Goal: Information Seeking & Learning: Compare options

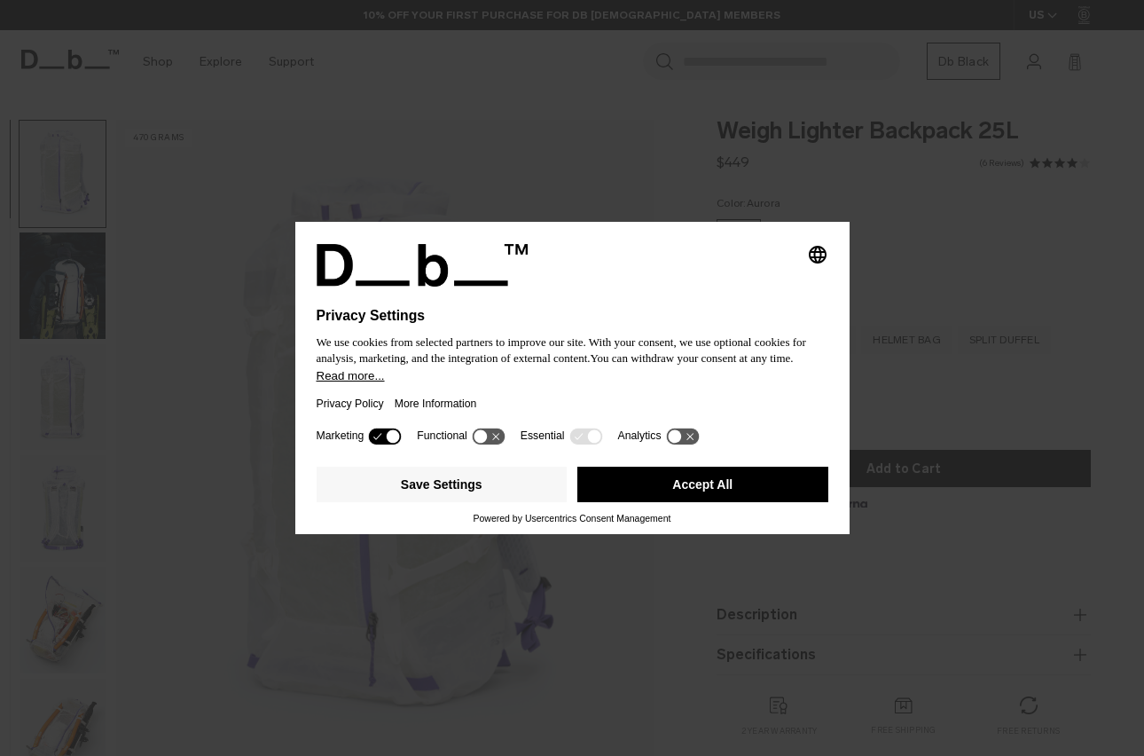
click at [487, 442] on icon at bounding box center [480, 436] width 13 height 13
click at [694, 440] on icon at bounding box center [690, 436] width 7 height 7
click at [499, 431] on div "Marketing Functional Essential Analytics" at bounding box center [573, 441] width 512 height 35
click at [498, 436] on icon at bounding box center [488, 436] width 33 height 17
click at [379, 437] on icon at bounding box center [385, 436] width 33 height 17
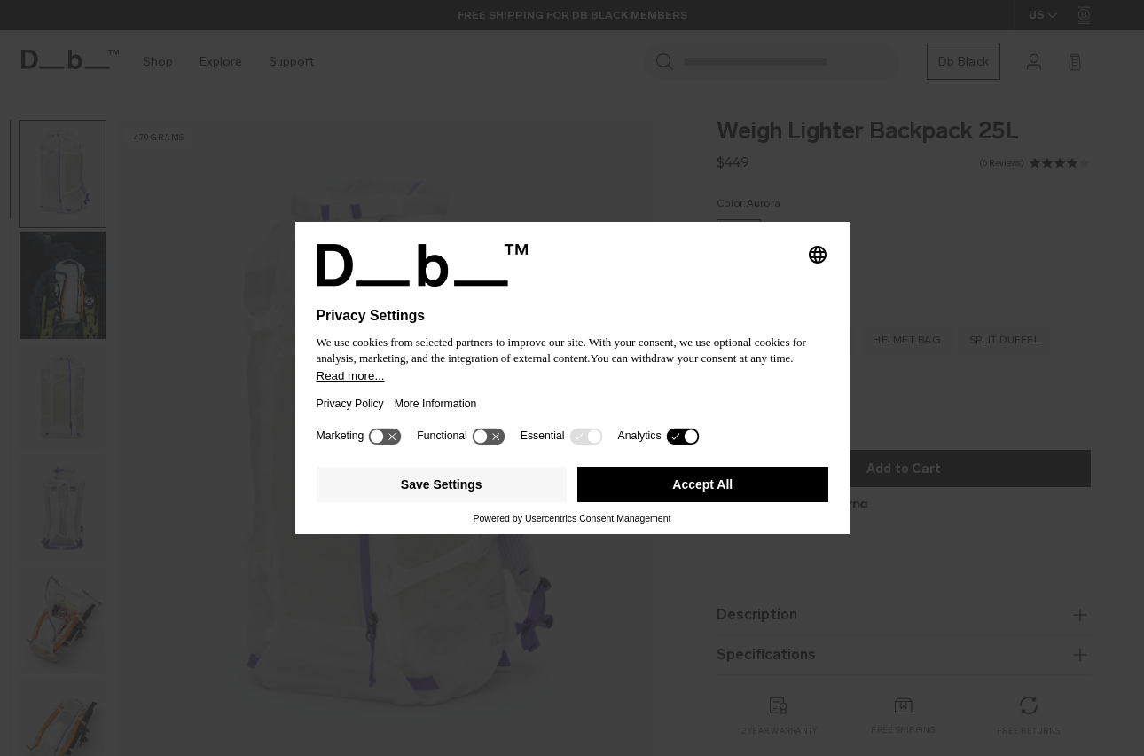
click at [690, 443] on icon at bounding box center [682, 436] width 33 height 17
click at [498, 486] on button "Save Settings" at bounding box center [442, 484] width 251 height 35
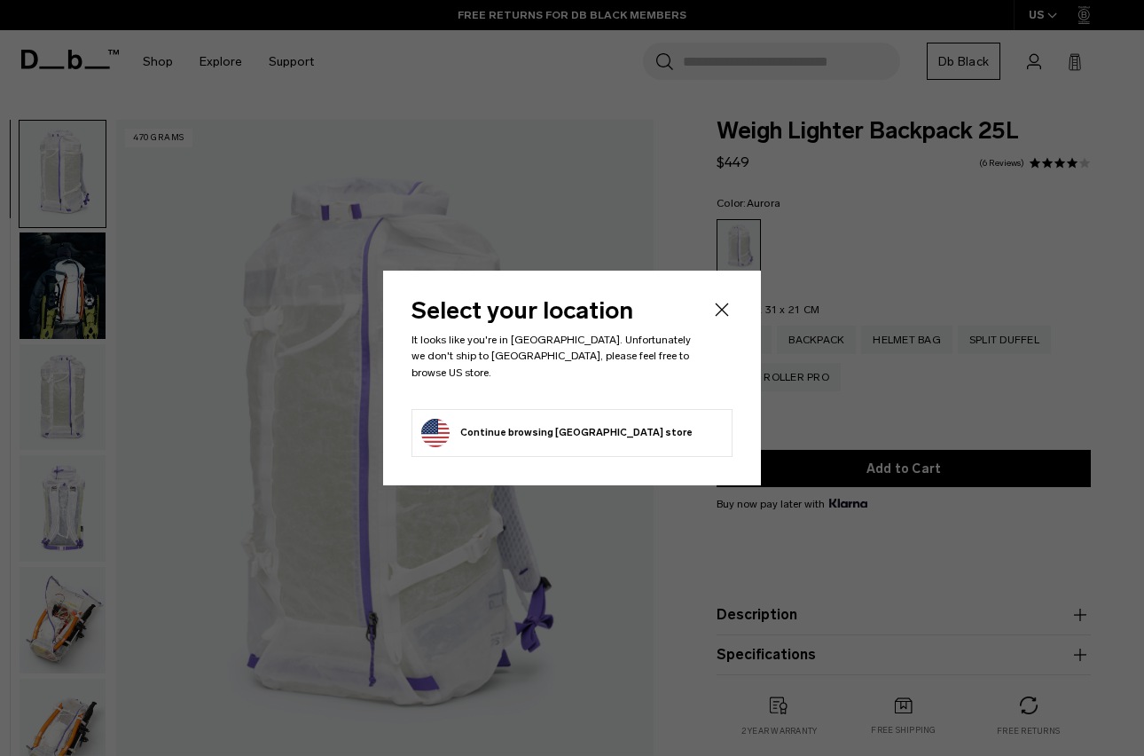
click at [721, 320] on icon "Close" at bounding box center [721, 309] width 21 height 21
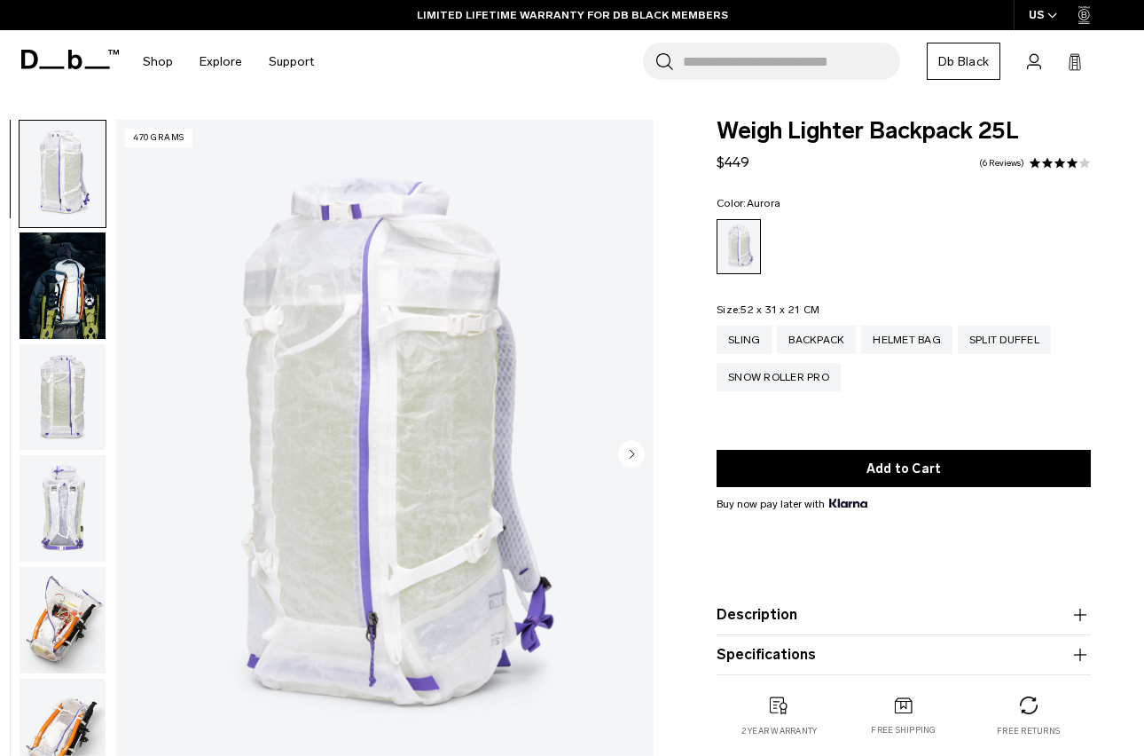
click at [92, 298] on img "button" at bounding box center [63, 285] width 86 height 106
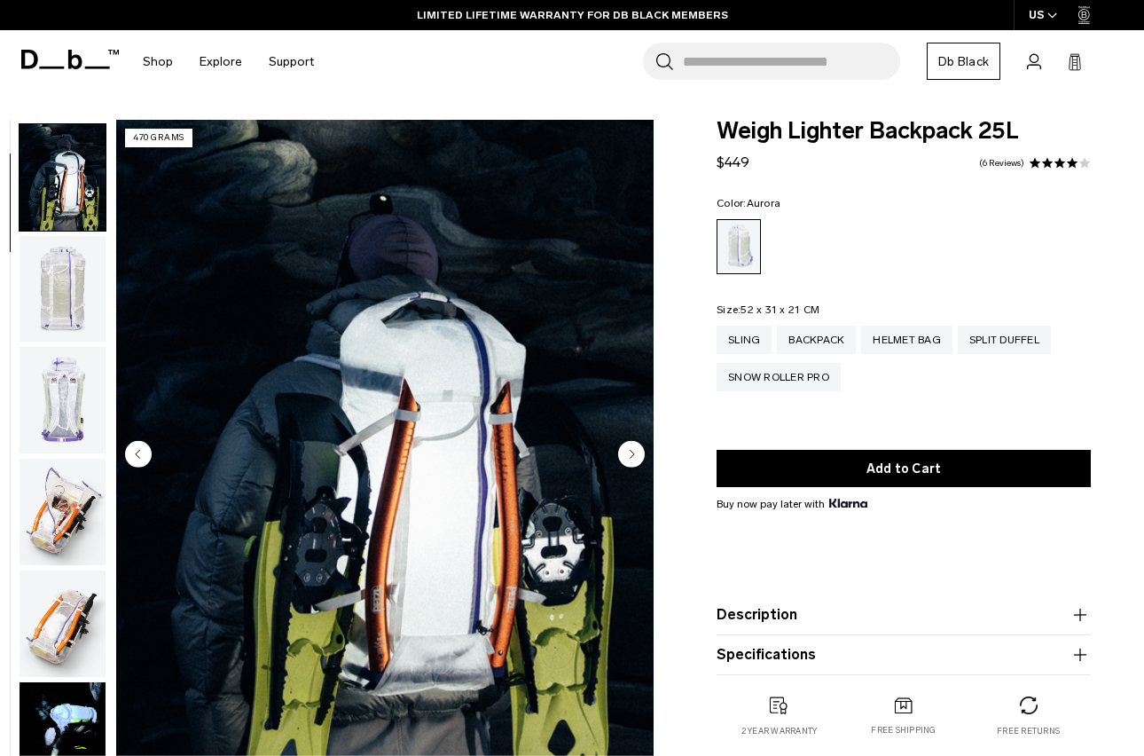
scroll to position [113, 0]
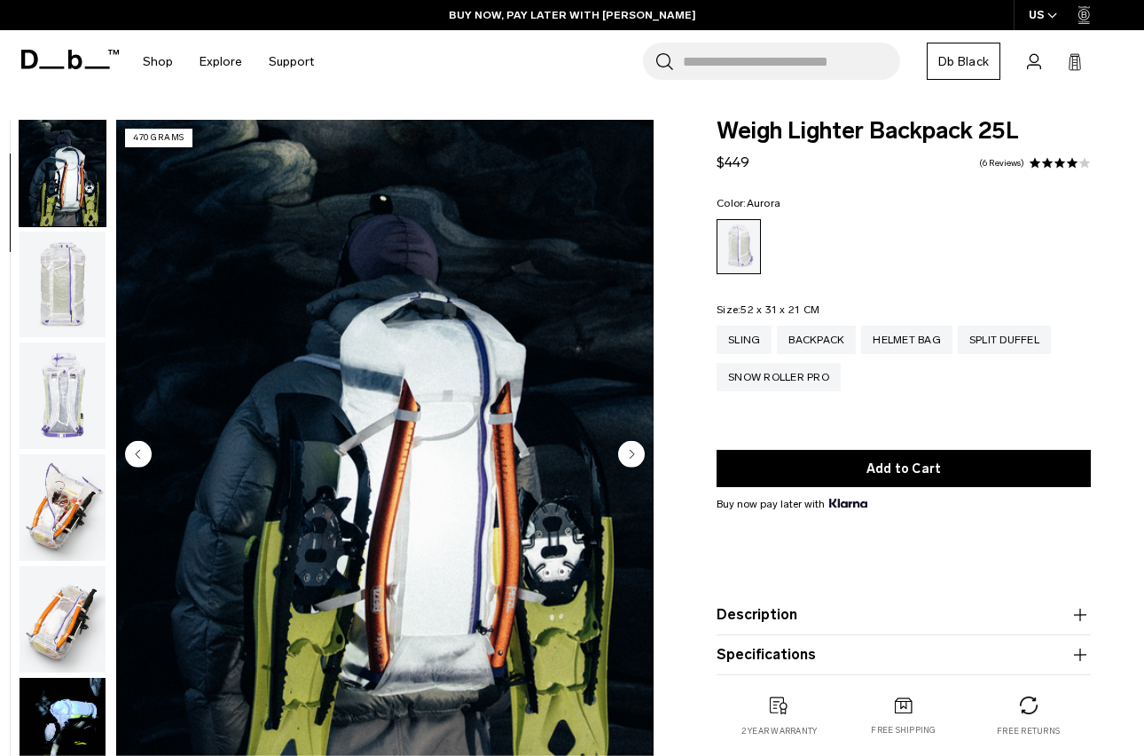
click at [78, 479] on img "button" at bounding box center [63, 507] width 86 height 106
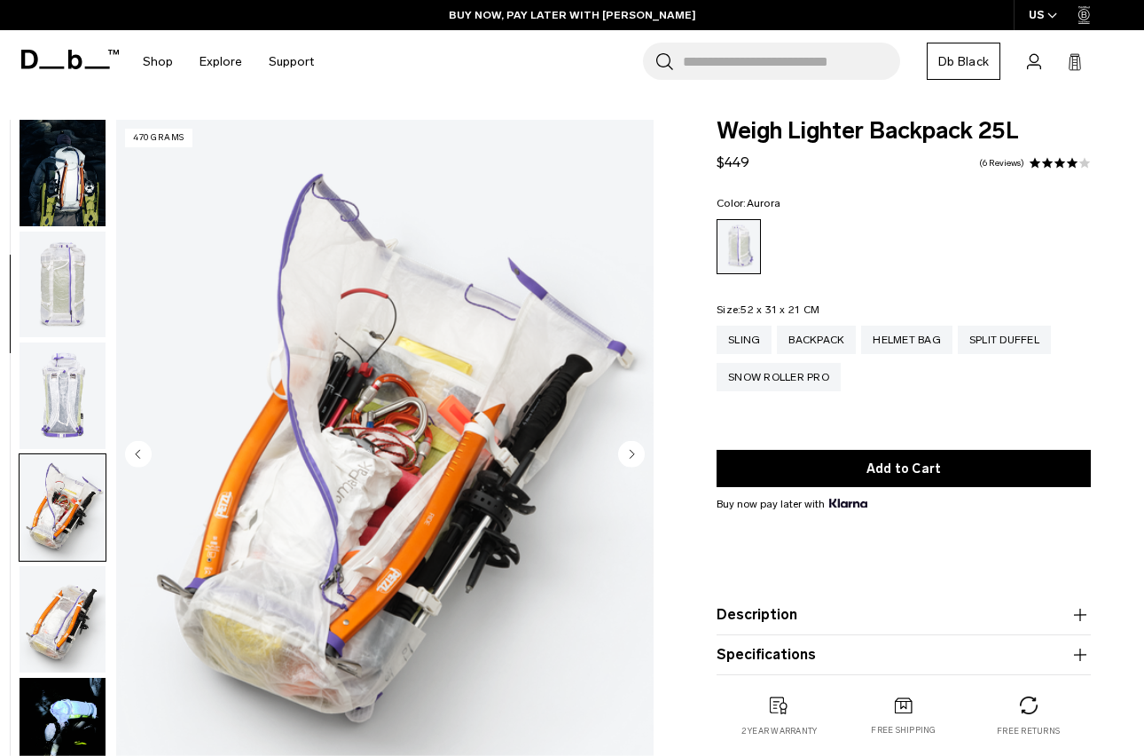
scroll to position [450, 0]
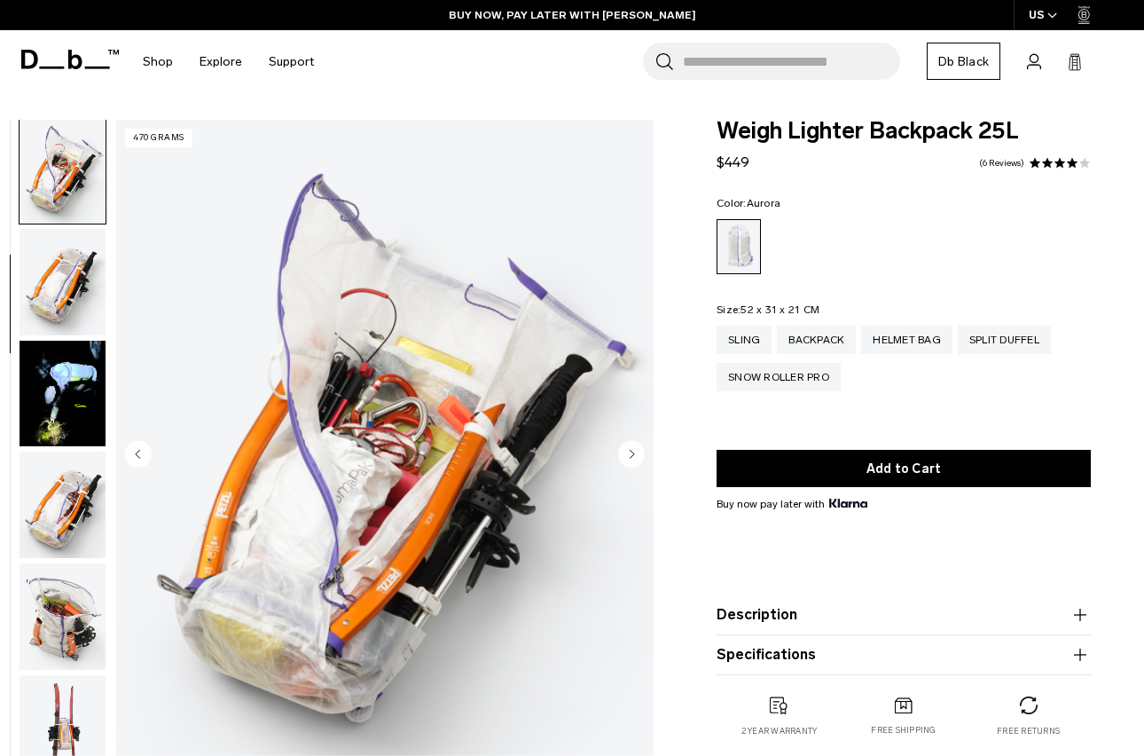
click at [71, 510] on img "button" at bounding box center [63, 505] width 86 height 106
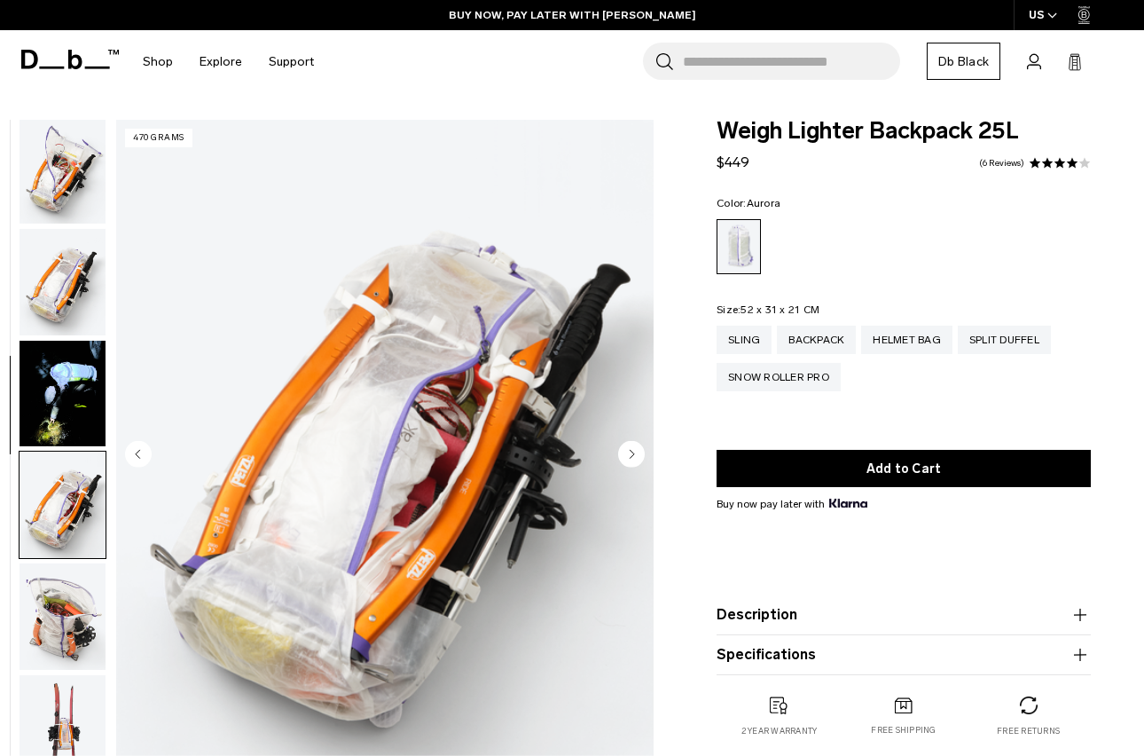
scroll to position [787, 0]
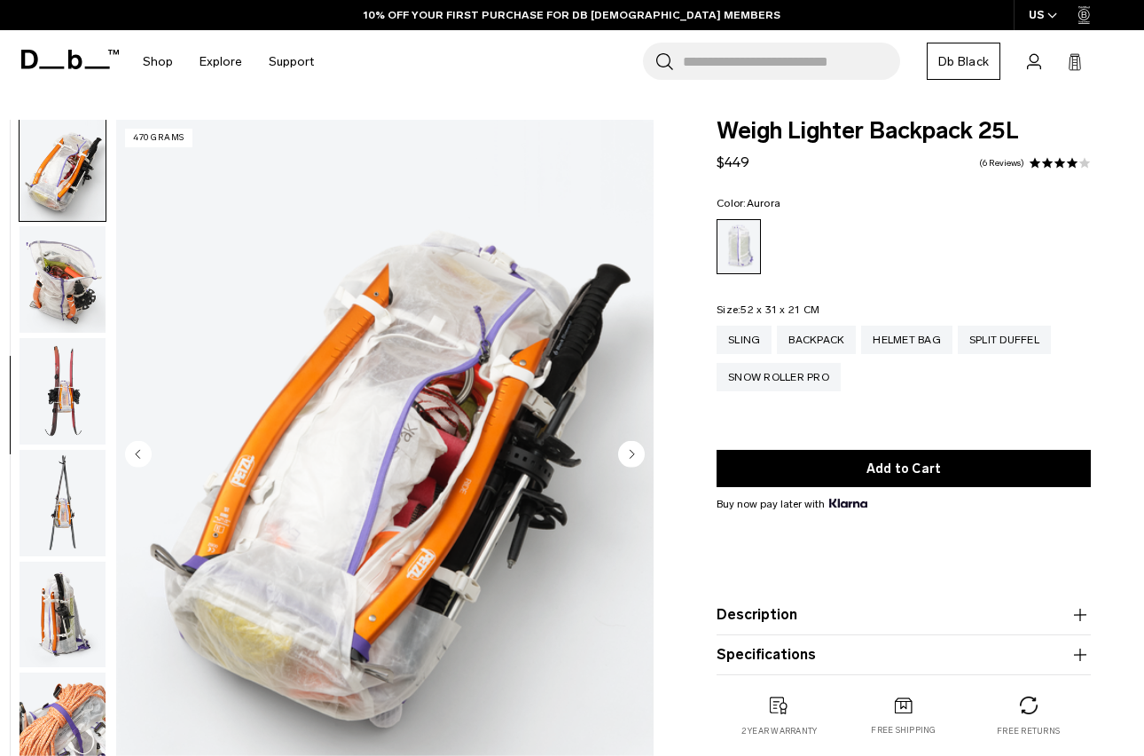
click at [62, 584] on img "button" at bounding box center [63, 615] width 86 height 106
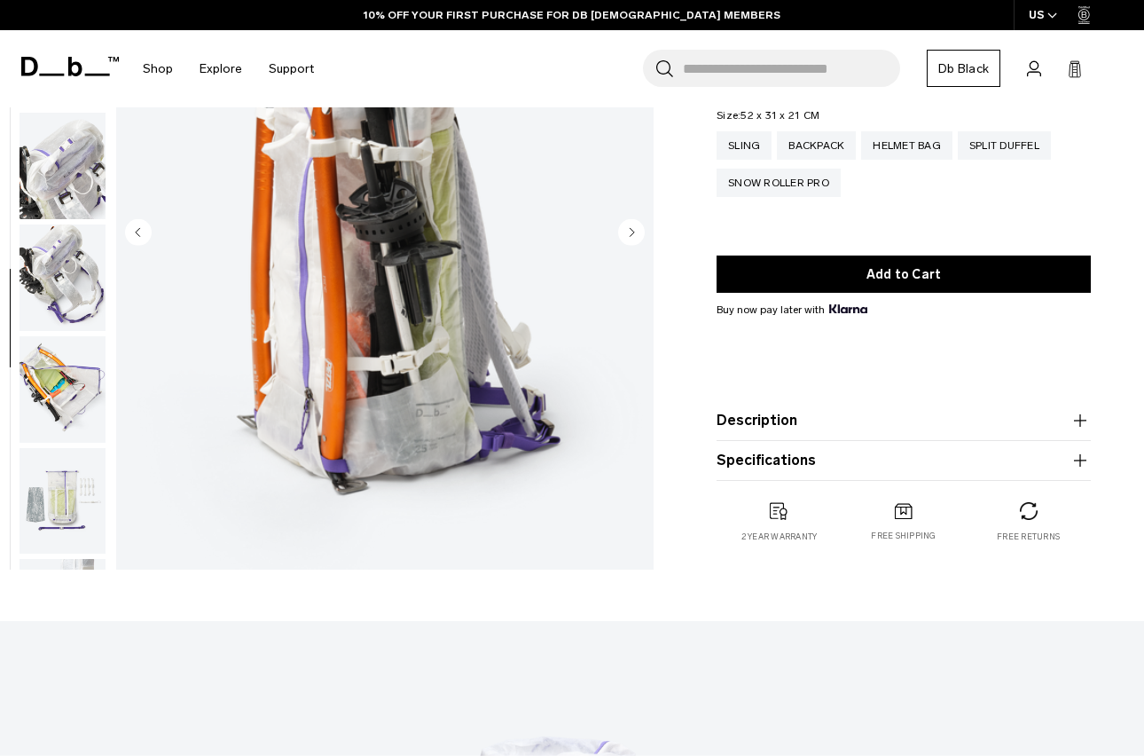
scroll to position [223, 0]
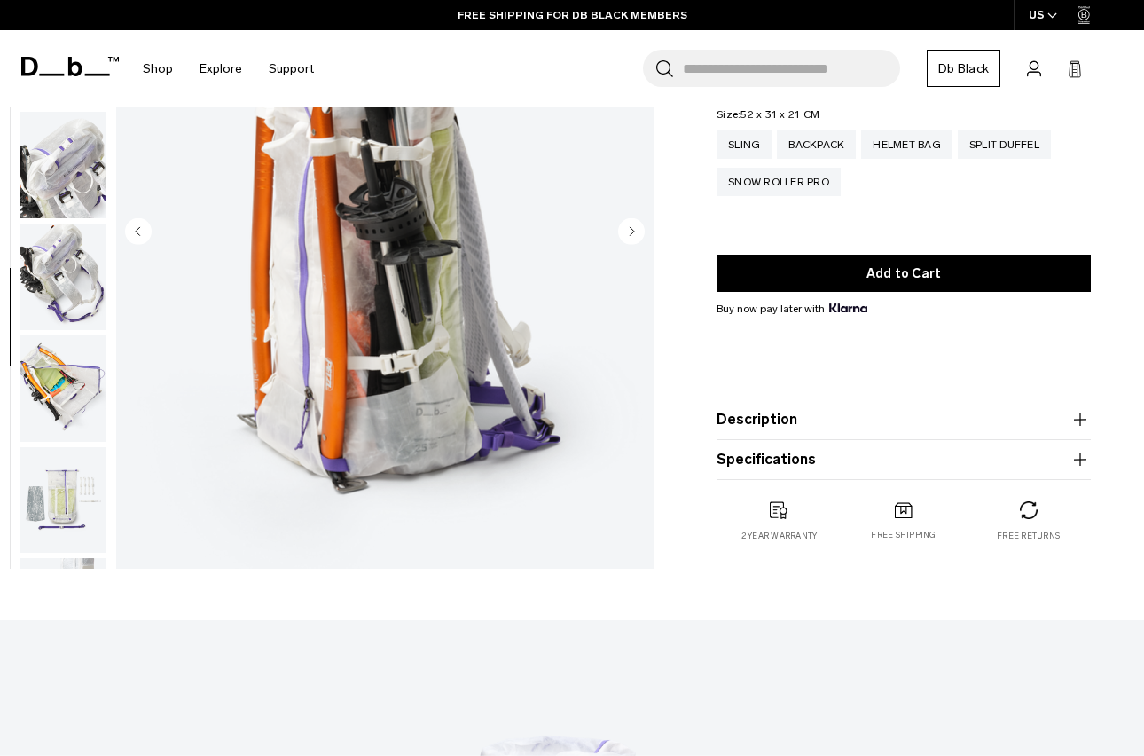
click at [946, 408] on product-accordion "Description Crafted from translucent ALUULA Graflyte™ with an unparalleled stre…" at bounding box center [904, 420] width 374 height 40
click at [936, 422] on button "Description" at bounding box center [904, 419] width 374 height 21
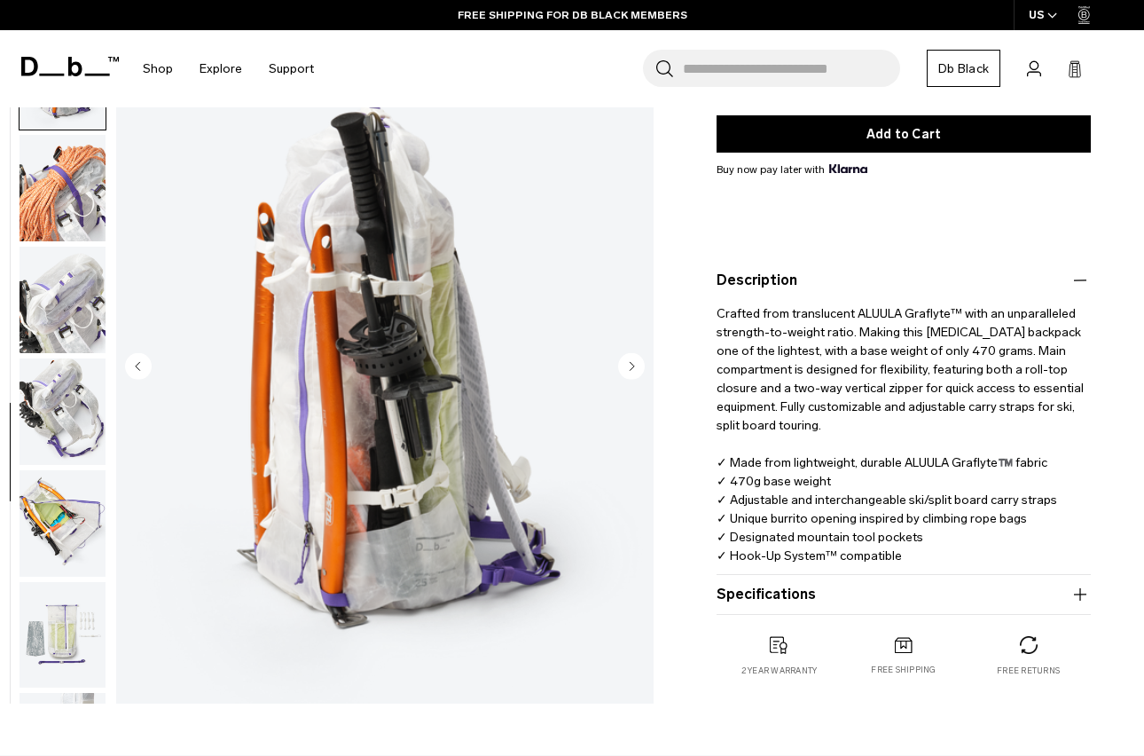
scroll to position [75, 0]
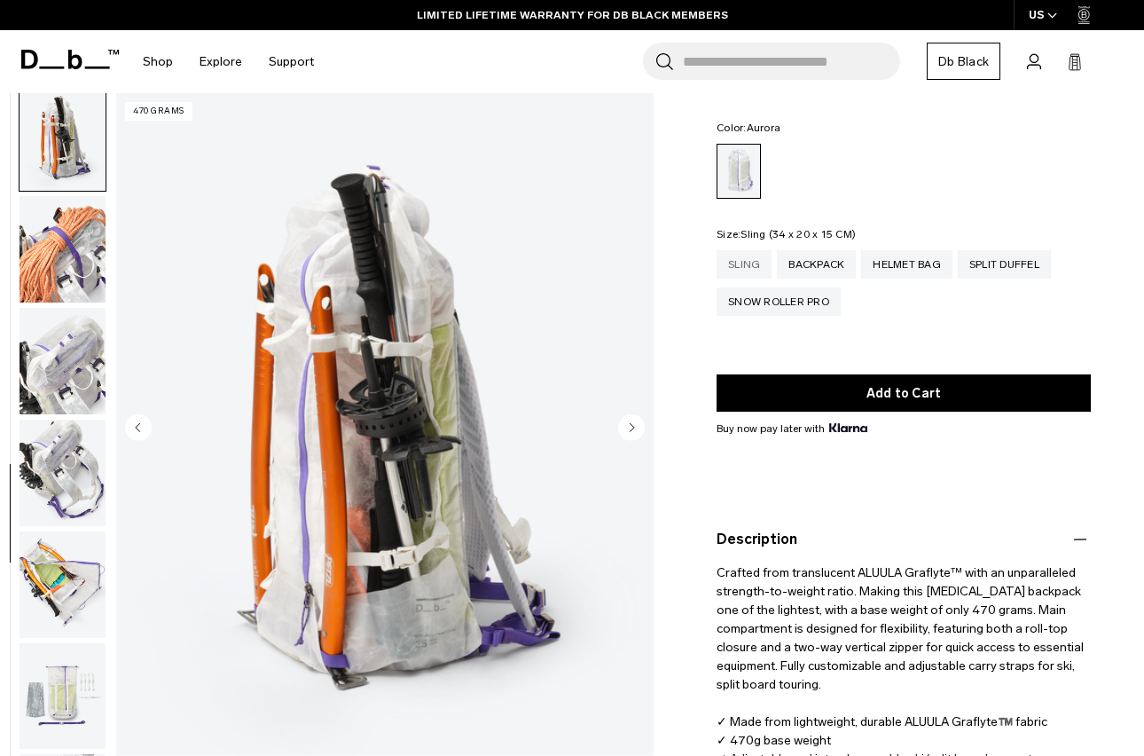
click at [741, 251] on div "Sling" at bounding box center [744, 264] width 55 height 28
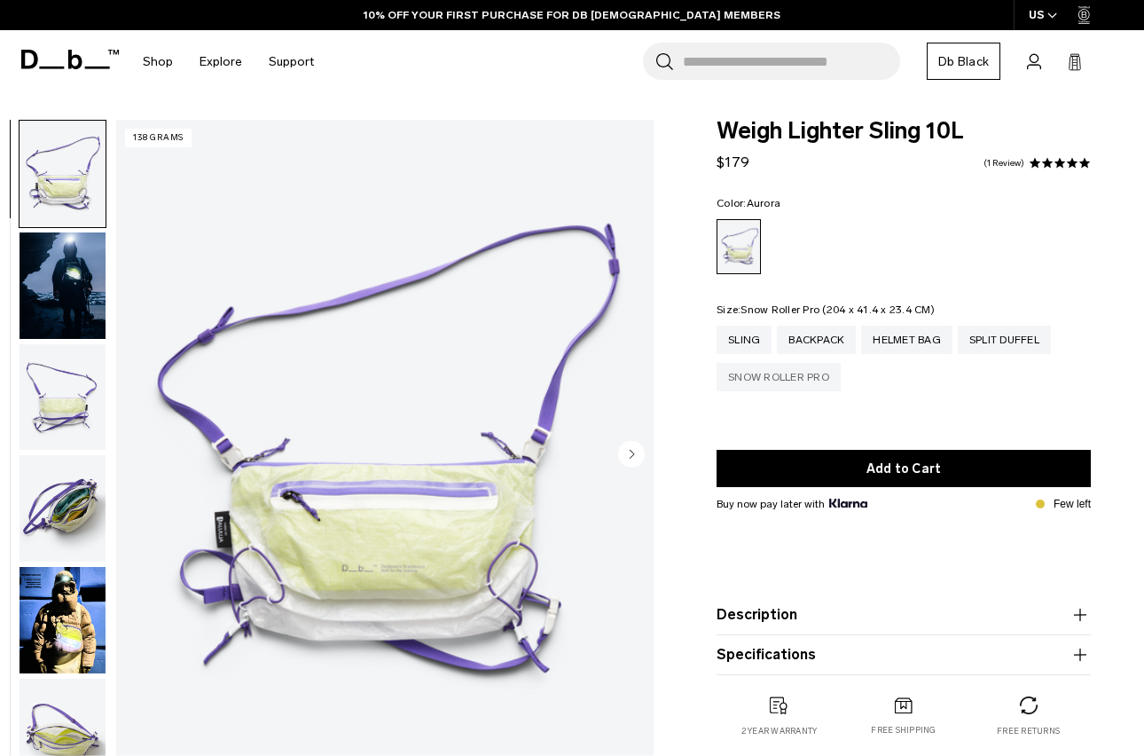
click at [759, 378] on div "Snow Roller Pro" at bounding box center [779, 377] width 124 height 28
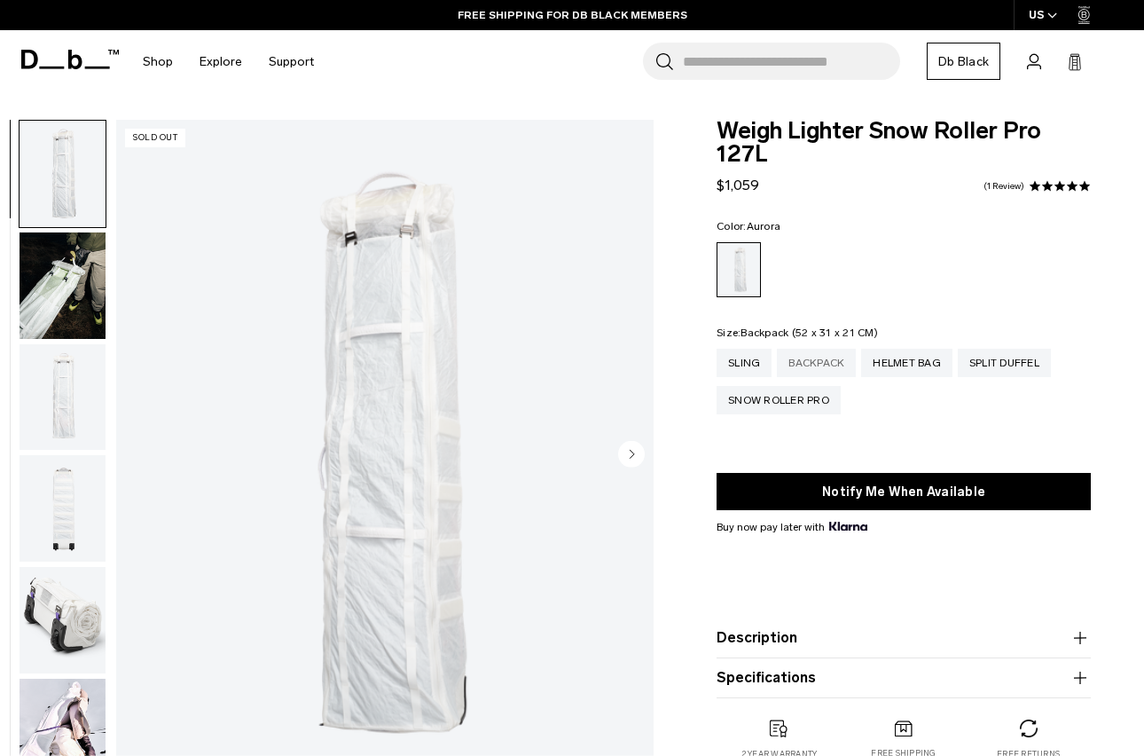
click at [848, 365] on div "Backpack" at bounding box center [816, 363] width 79 height 28
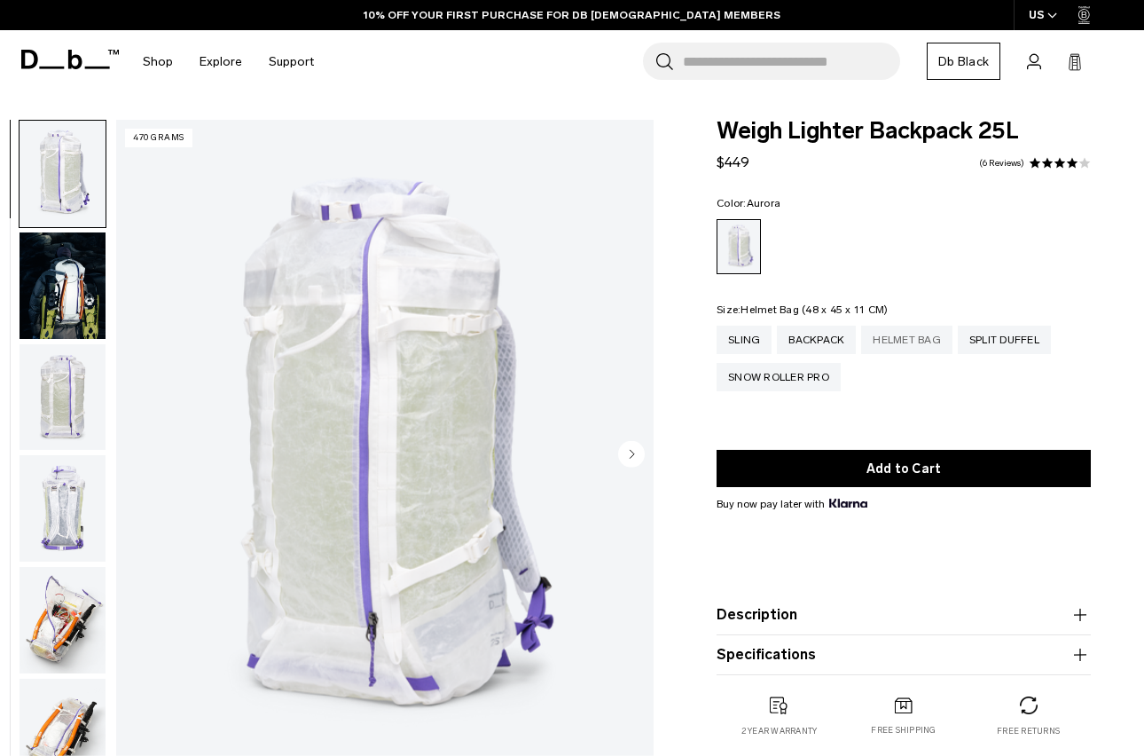
click at [915, 334] on div "Helmet Bag" at bounding box center [906, 340] width 91 height 28
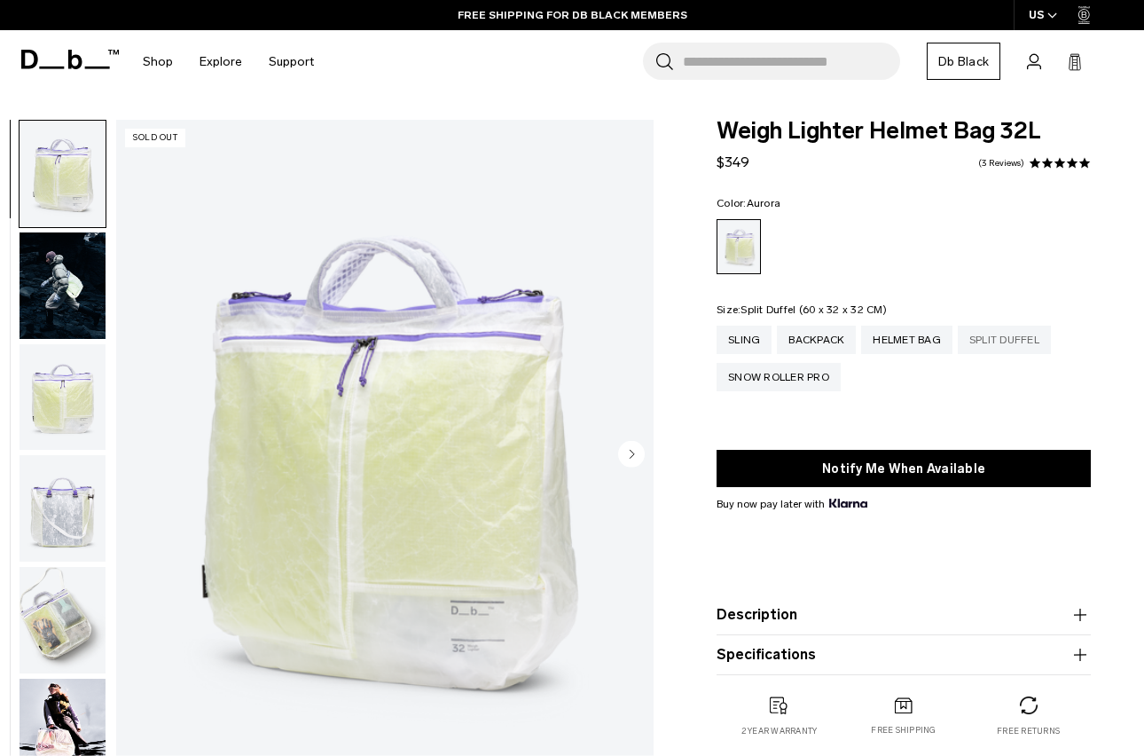
click at [1013, 338] on div "Split Duffel" at bounding box center [1004, 340] width 93 height 28
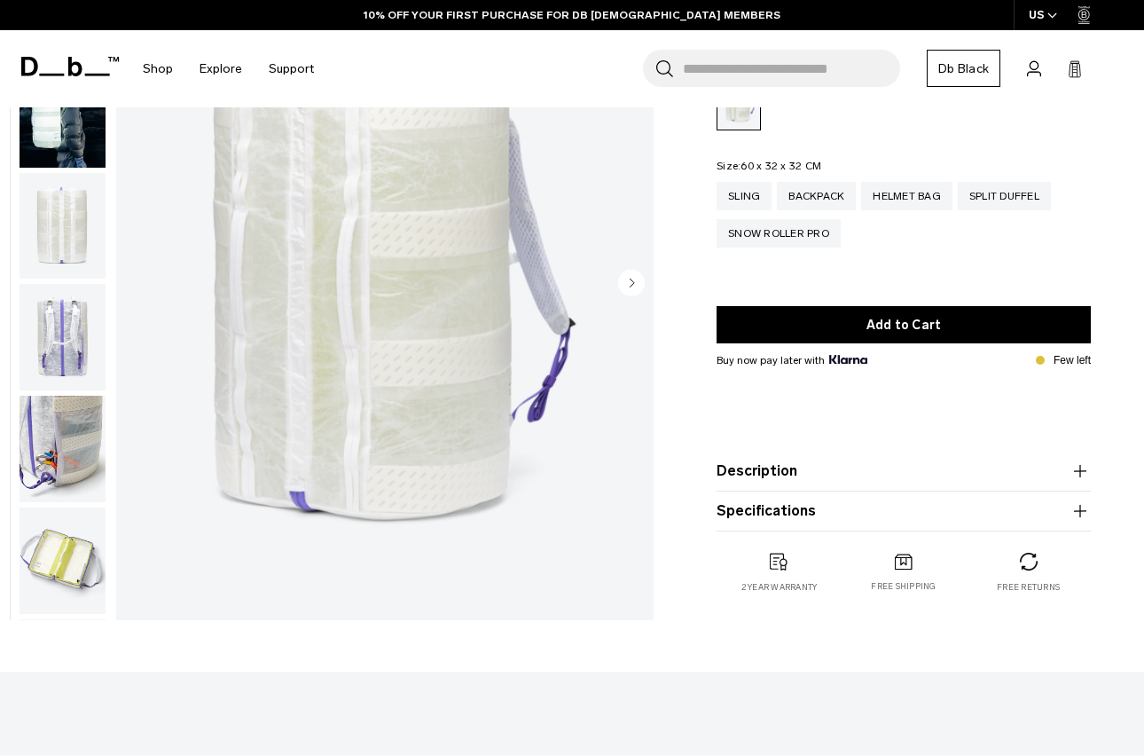
scroll to position [172, 0]
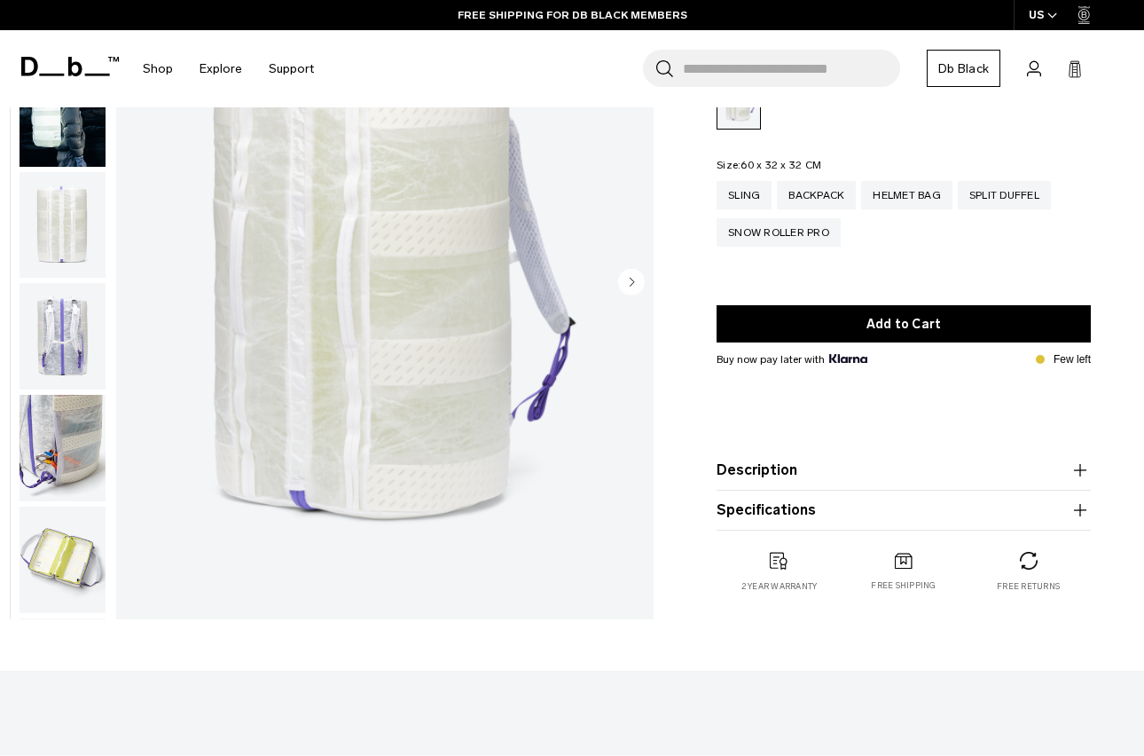
click at [801, 469] on button "Description" at bounding box center [904, 470] width 374 height 21
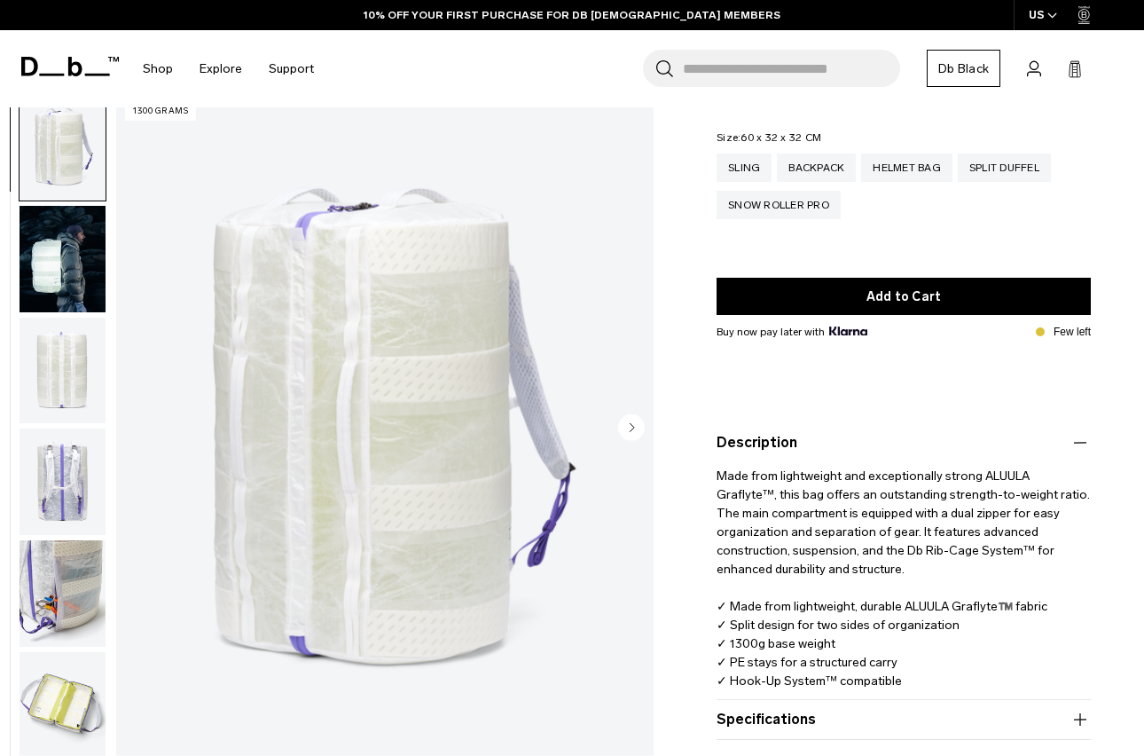
click at [64, 708] on img "button" at bounding box center [63, 705] width 86 height 106
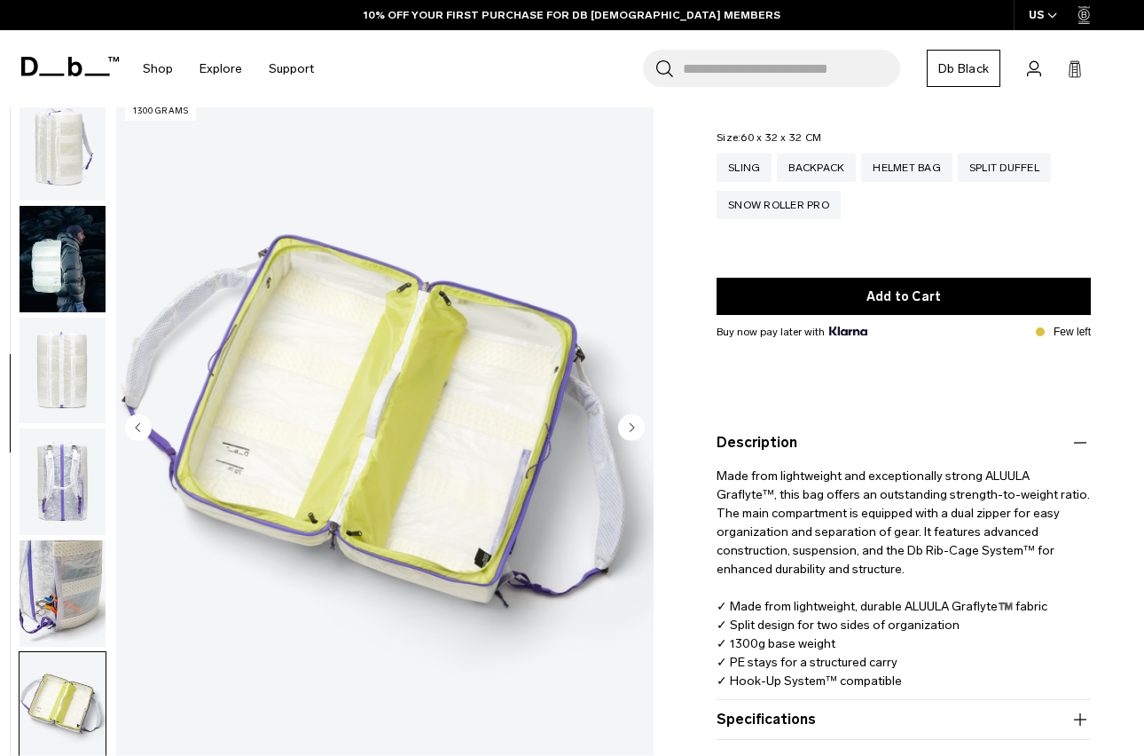
scroll to position [564, 0]
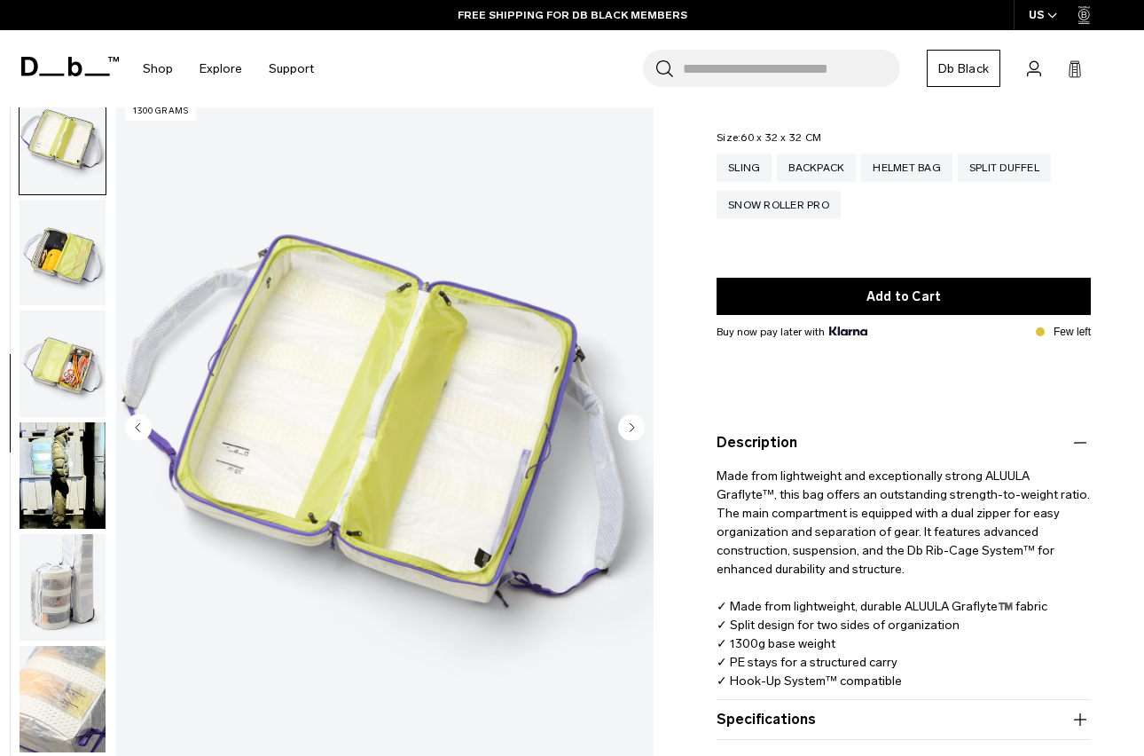
click at [41, 473] on img "button" at bounding box center [63, 475] width 86 height 106
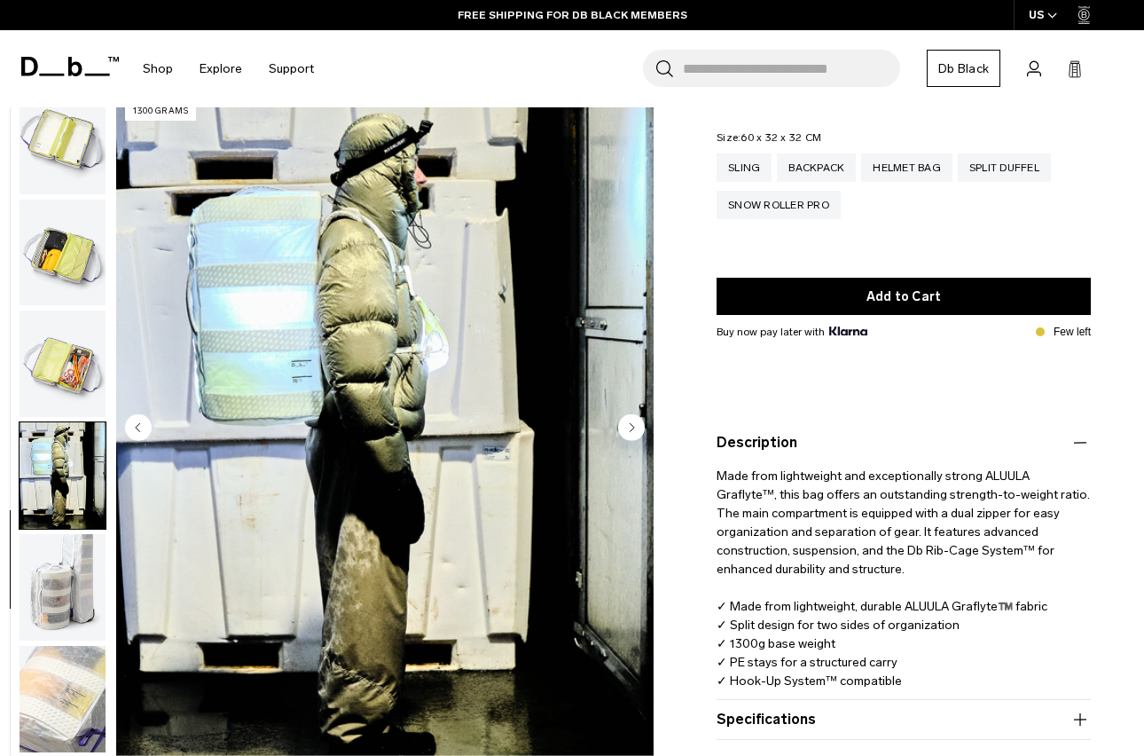
scroll to position [679, 0]
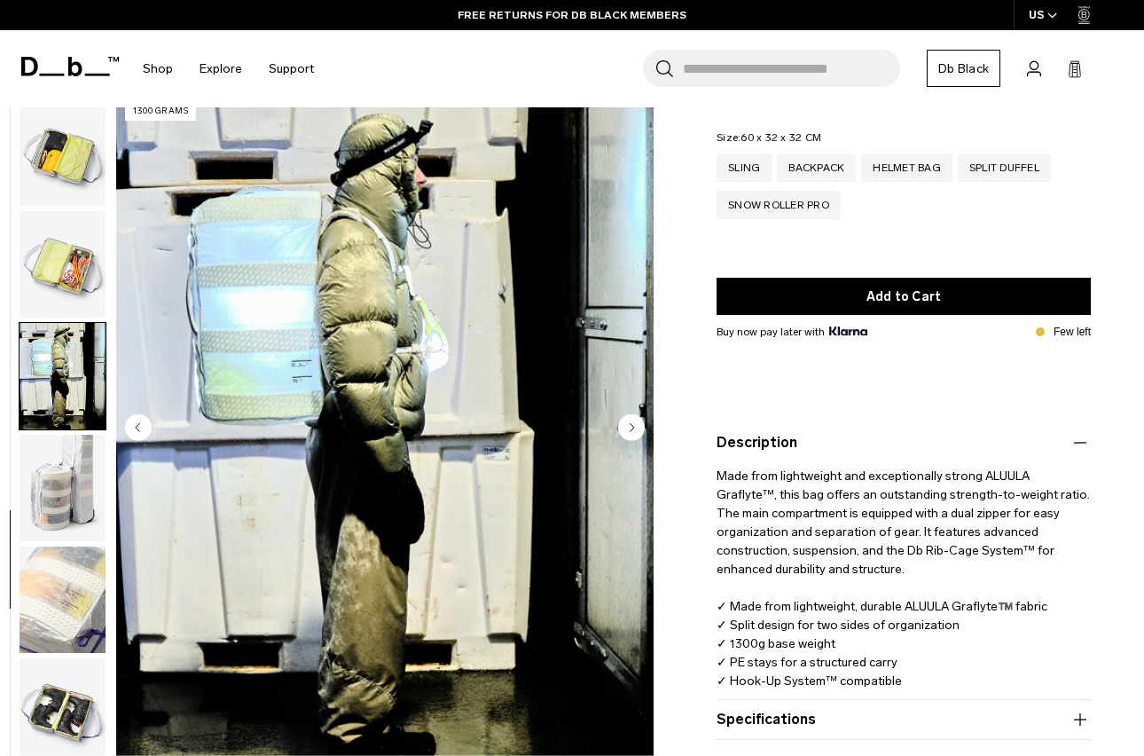
click at [950, 70] on link "Db Black" at bounding box center [964, 68] width 74 height 37
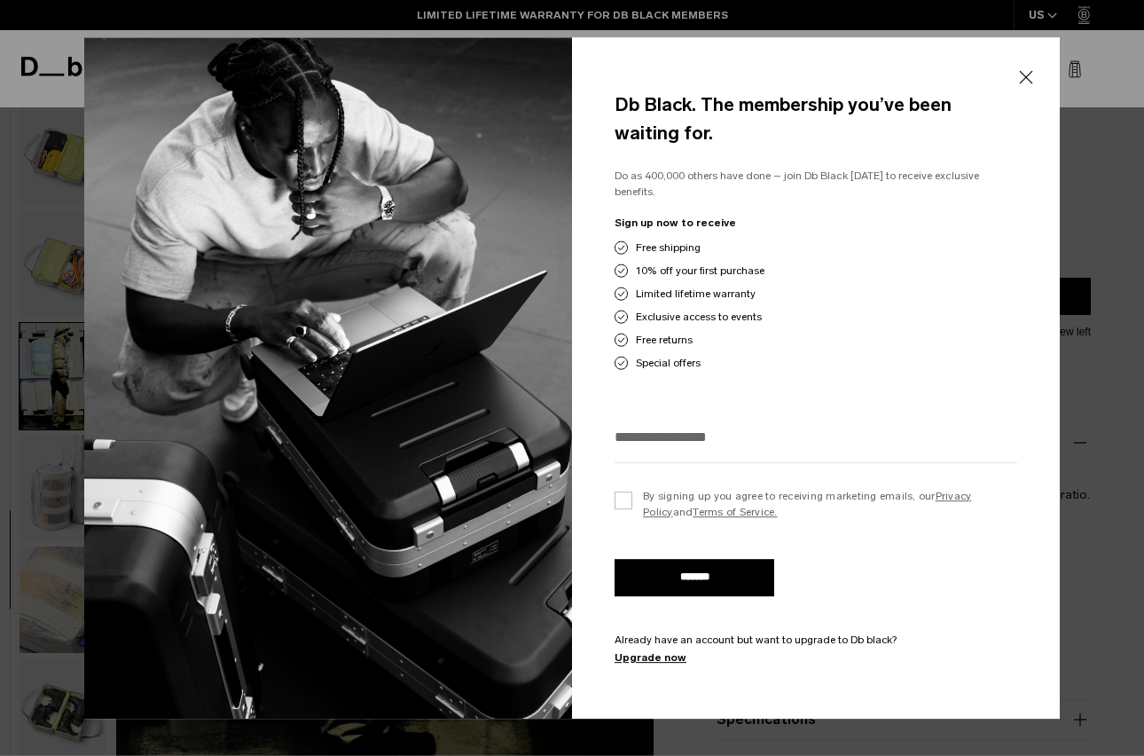
click at [1033, 84] on button "Close" at bounding box center [1026, 77] width 22 height 37
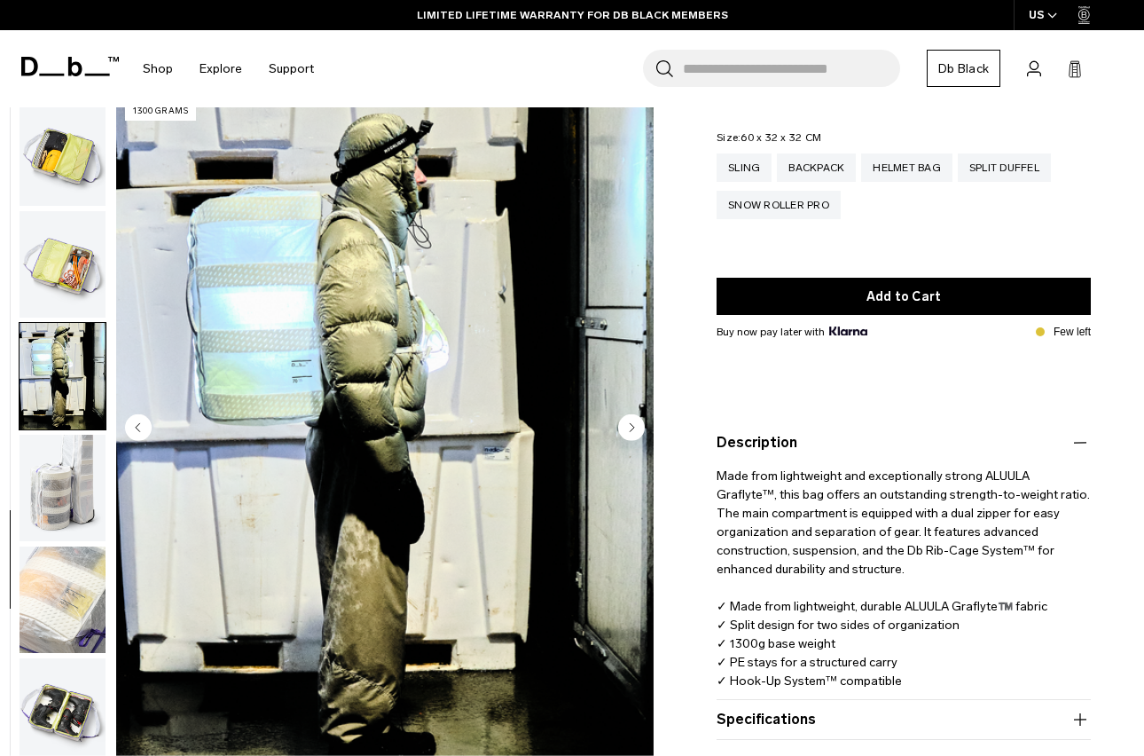
click at [75, 628] on img "button" at bounding box center [63, 599] width 86 height 106
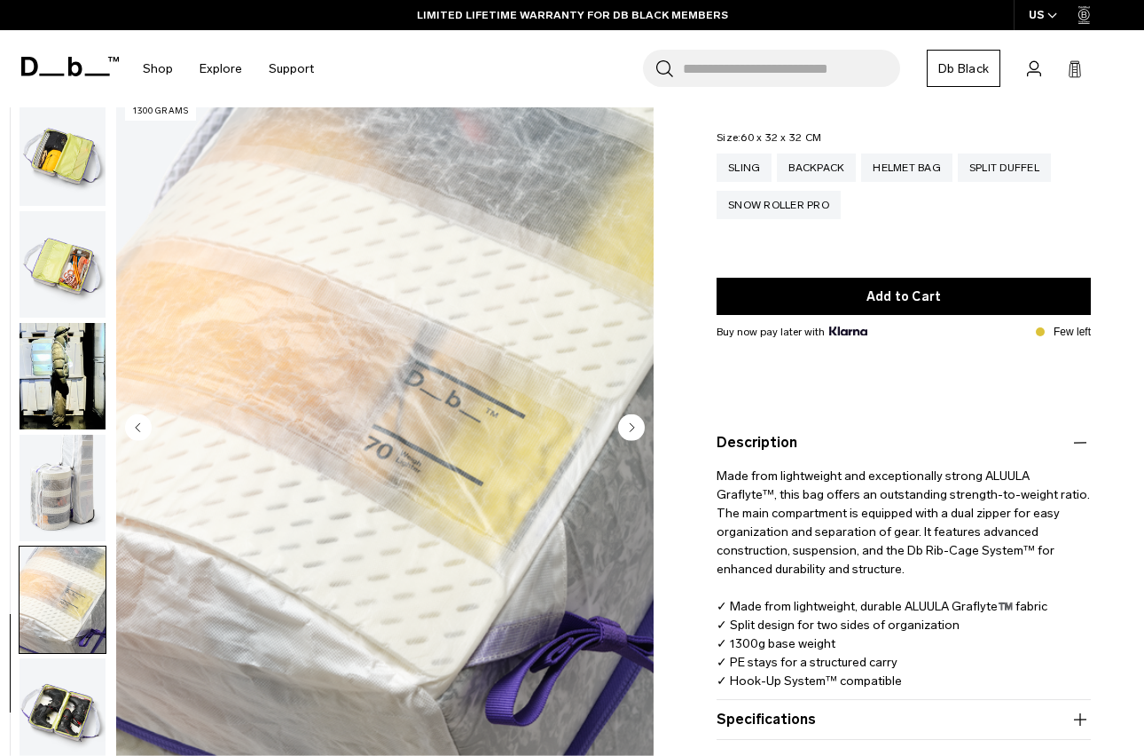
click at [52, 425] on img "button" at bounding box center [63, 376] width 86 height 106
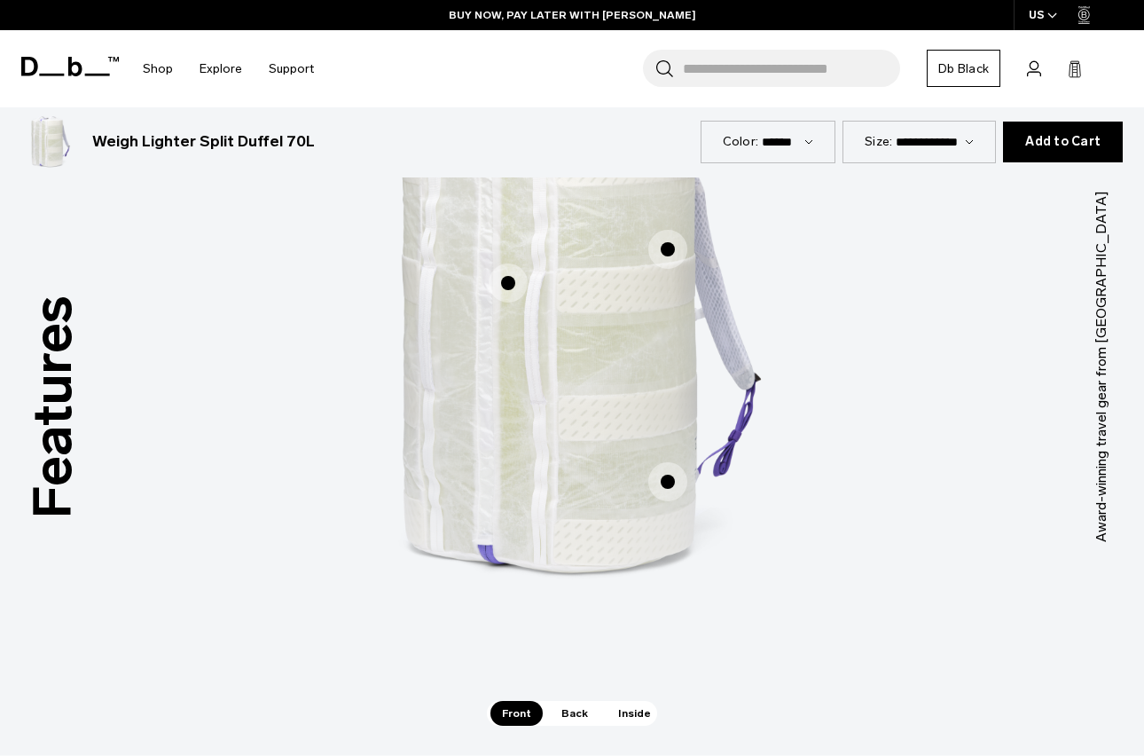
scroll to position [1133, 0]
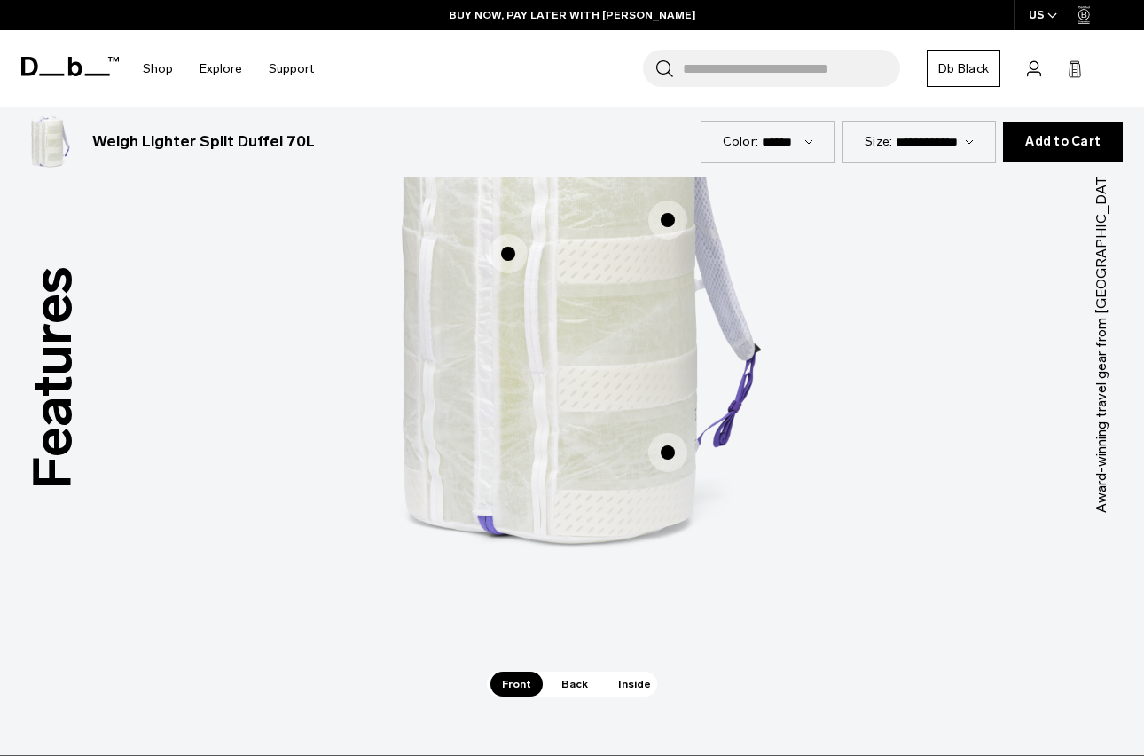
click at [668, 470] on span "1 / 3" at bounding box center [667, 452] width 39 height 39
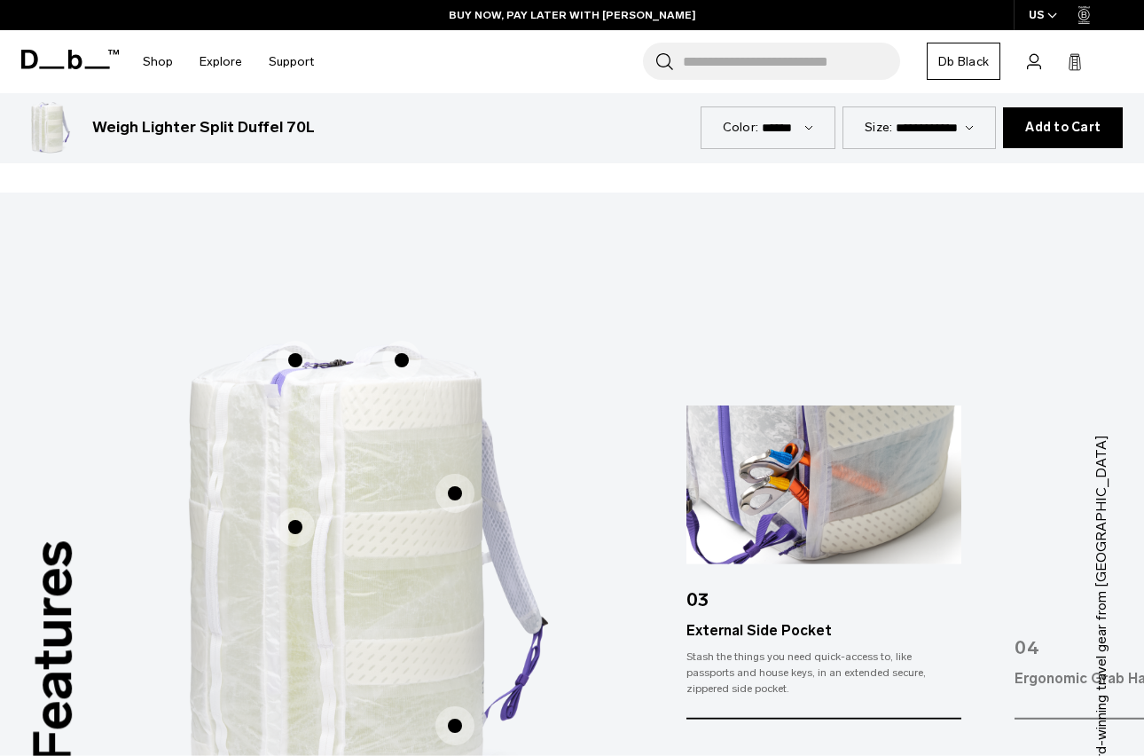
scroll to position [852, 0]
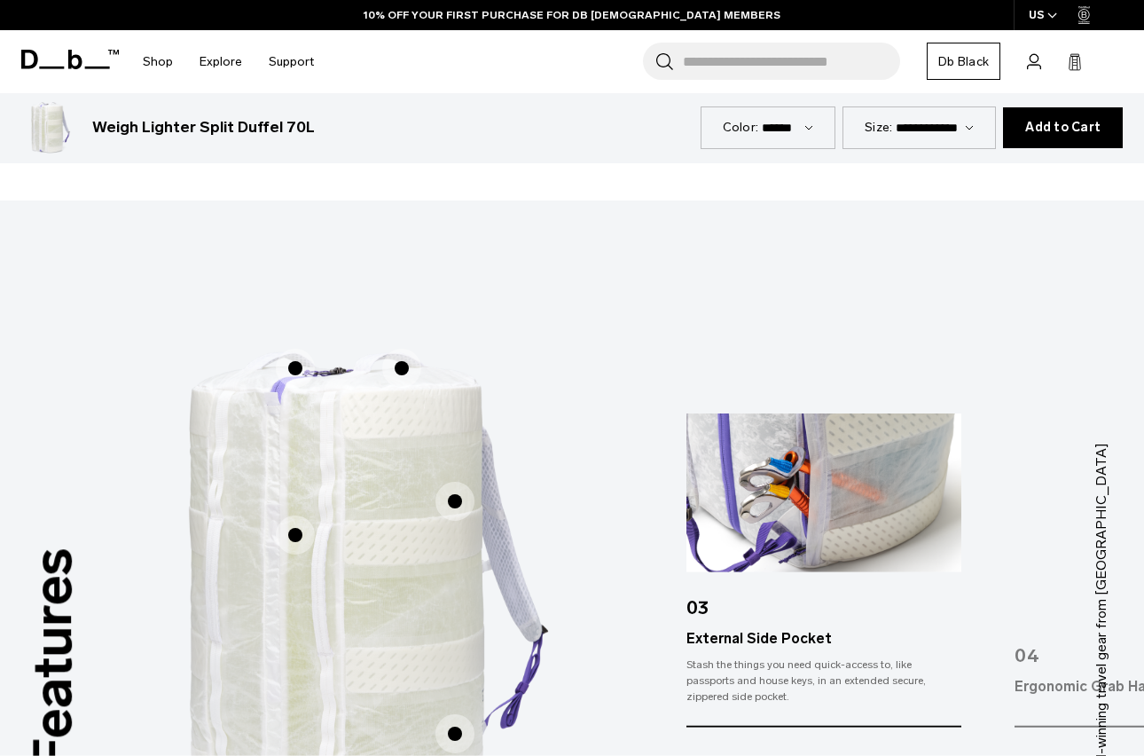
click at [466, 510] on span "1 / 3" at bounding box center [455, 501] width 39 height 39
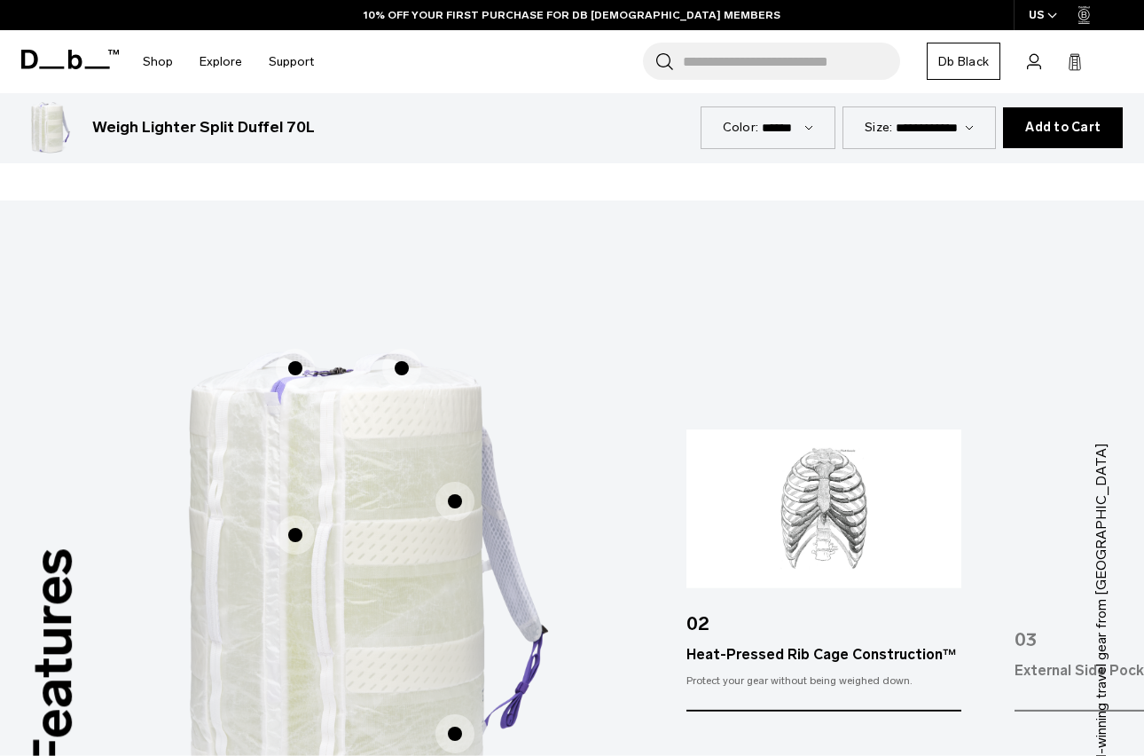
click at [293, 538] on span "1 / 3" at bounding box center [295, 534] width 39 height 39
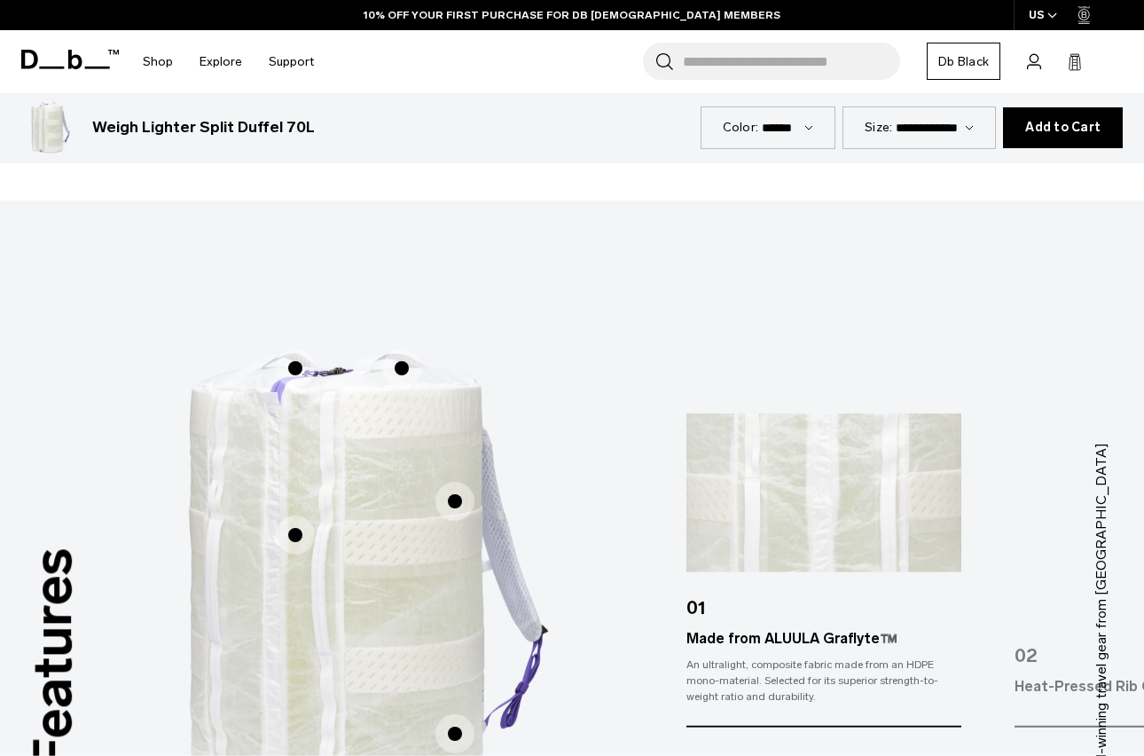
click at [401, 373] on span "1 / 3" at bounding box center [401, 368] width 39 height 39
click at [404, 367] on span "1 / 3" at bounding box center [401, 368] width 39 height 39
